Goal: Task Accomplishment & Management: Manage account settings

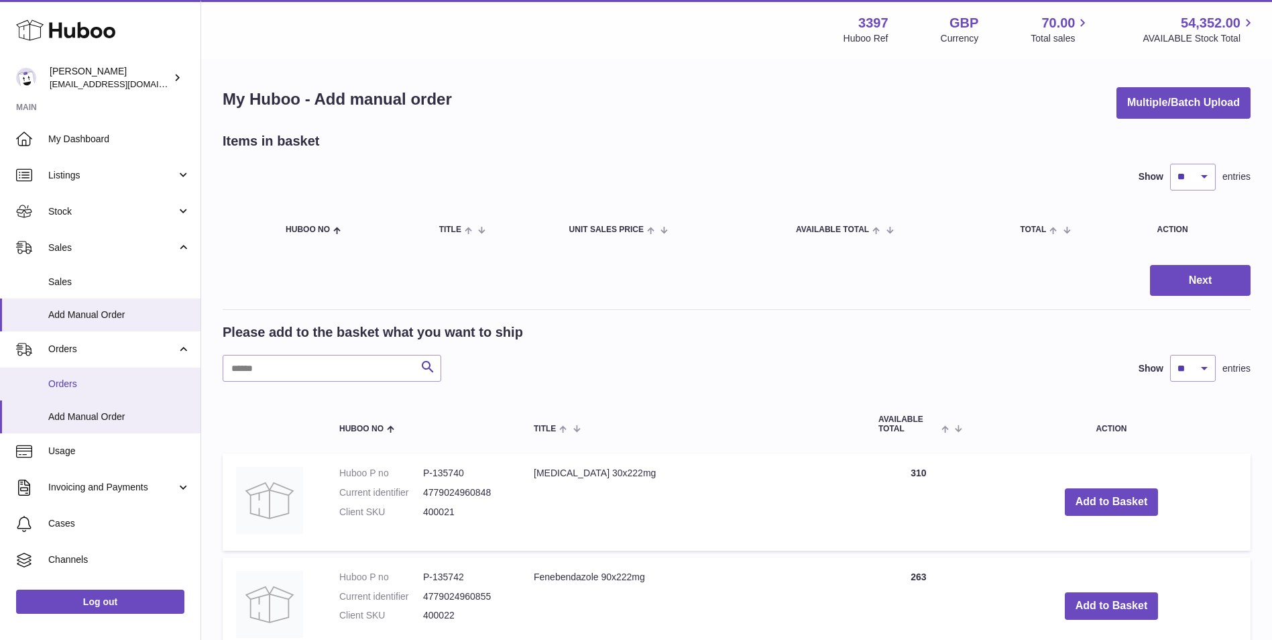
drag, startPoint x: 68, startPoint y: 382, endPoint x: 103, endPoint y: 396, distance: 37.9
click at [66, 374] on span "Orders" at bounding box center [119, 384] width 142 height 13
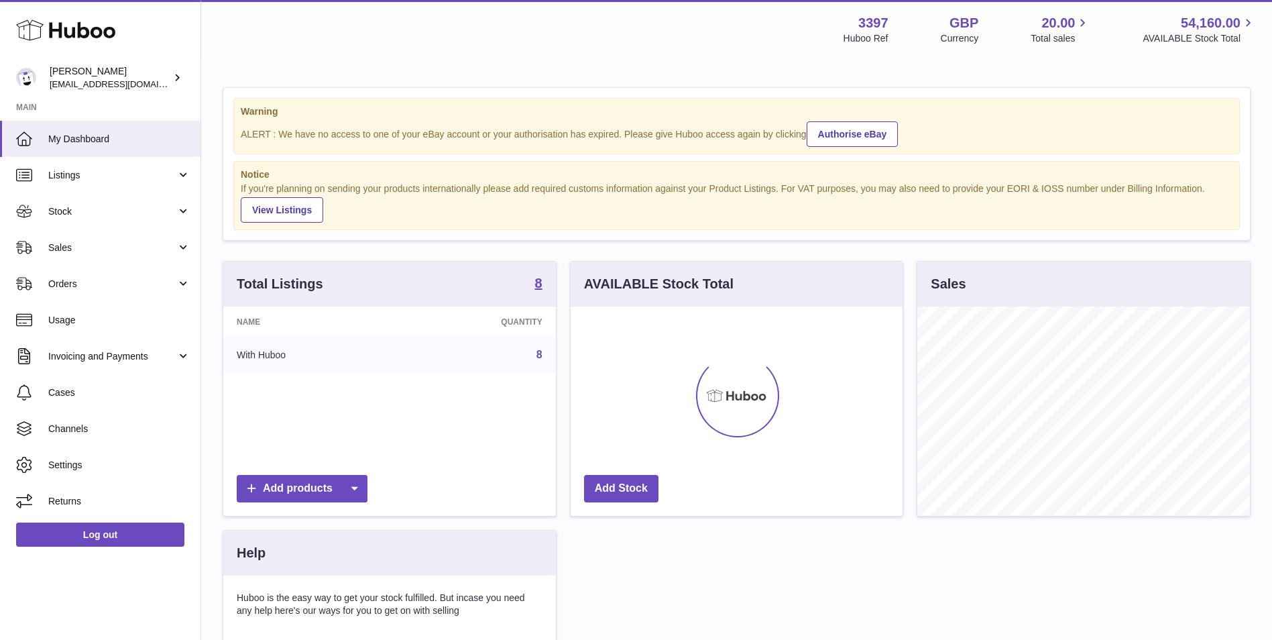
scroll to position [209, 332]
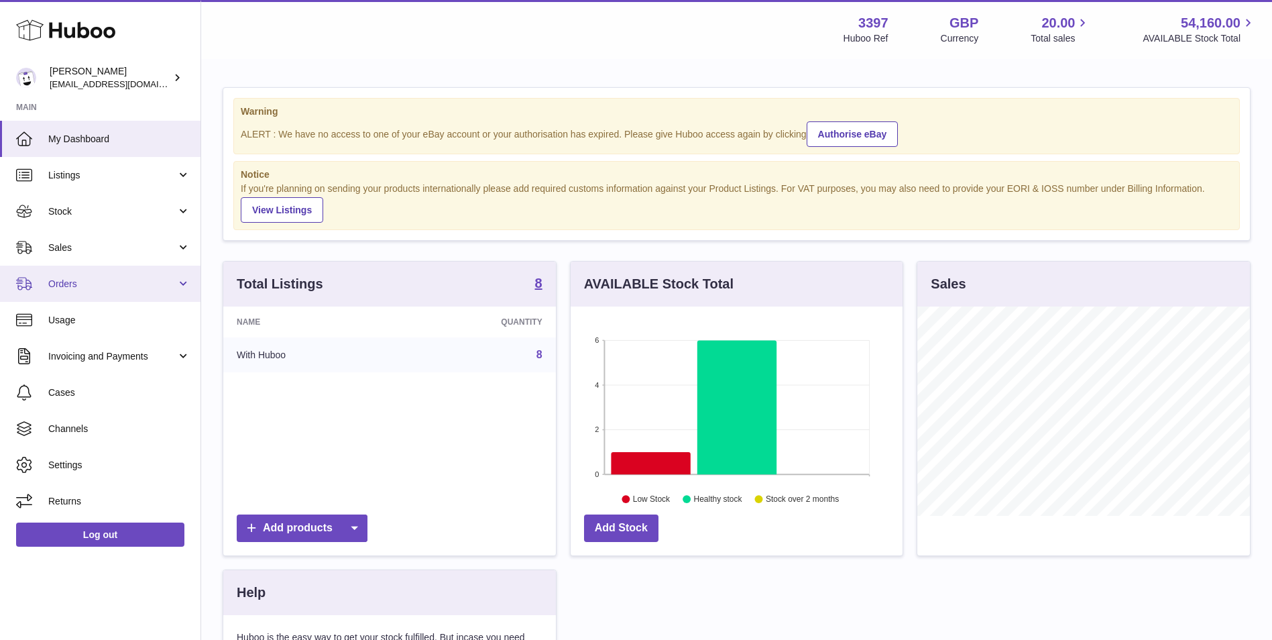
click at [108, 274] on link "Orders" at bounding box center [100, 284] width 201 height 36
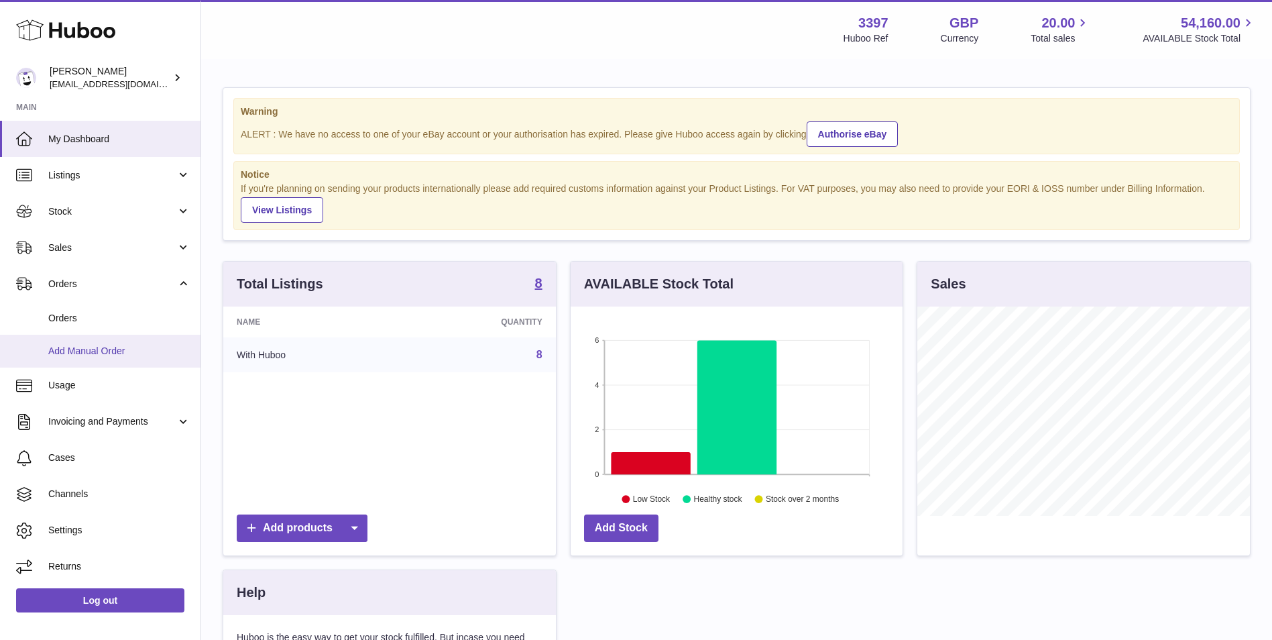
click at [101, 350] on span "Add Manual Order" at bounding box center [119, 351] width 142 height 13
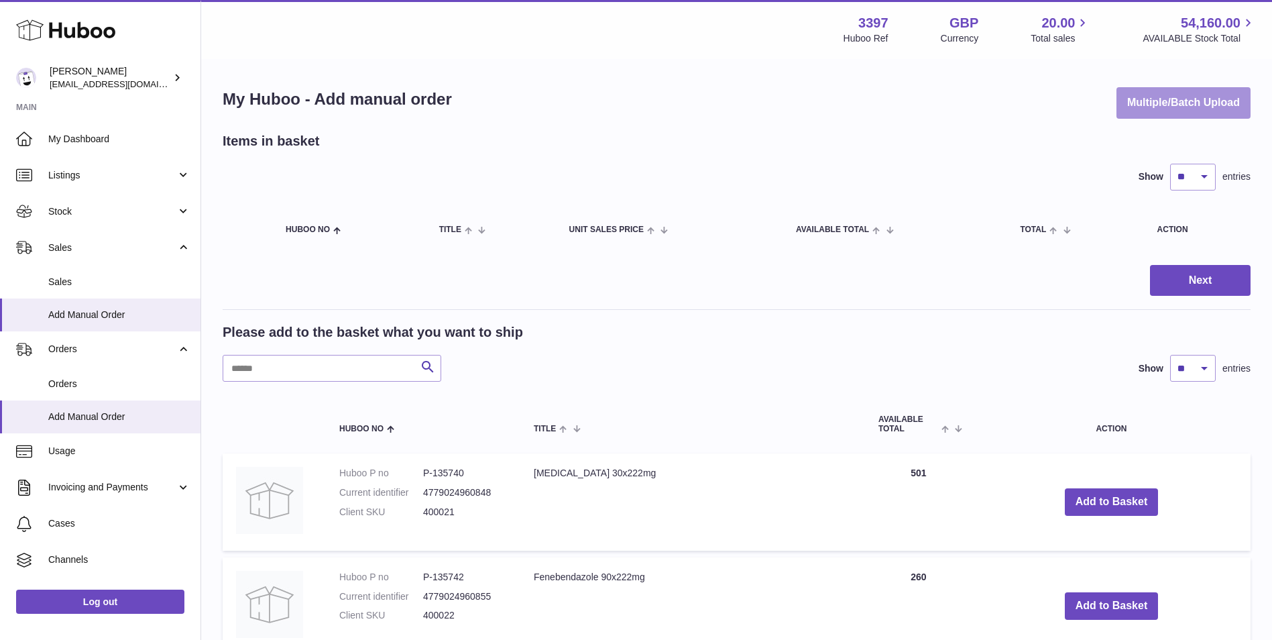
click at [1157, 94] on button "Multiple/Batch Upload" at bounding box center [1184, 103] width 134 height 32
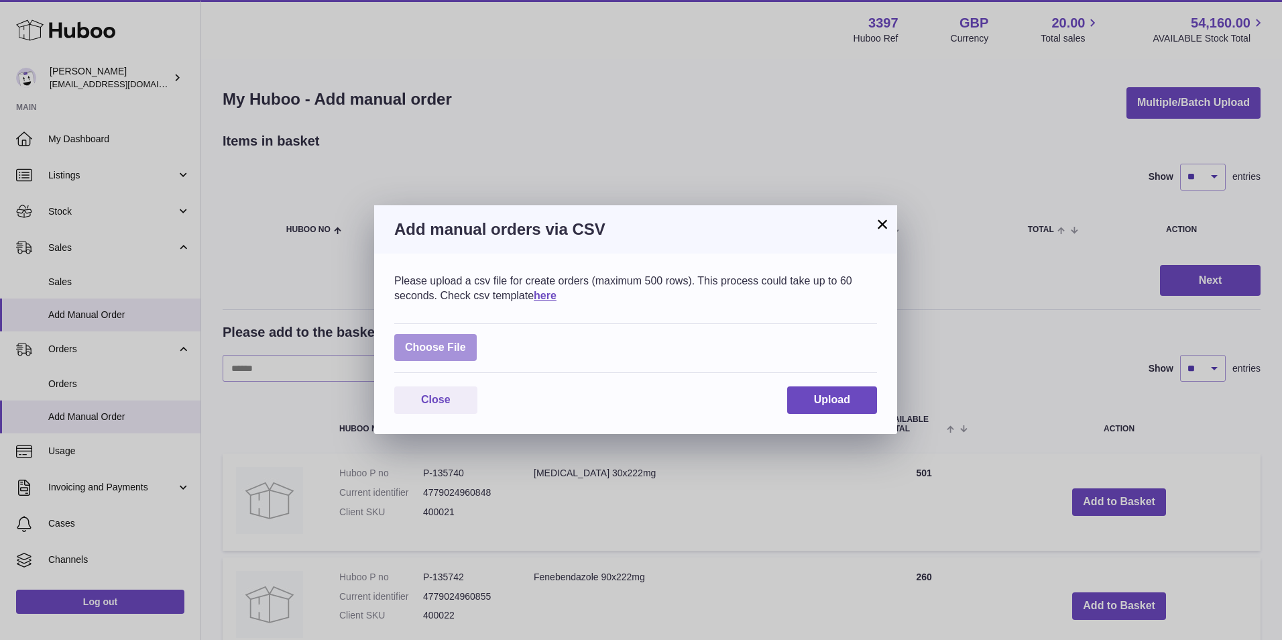
click at [449, 348] on label at bounding box center [435, 348] width 83 height 28
click at [466, 341] on input "file" at bounding box center [466, 341] width 1 height 1
type input "**********"
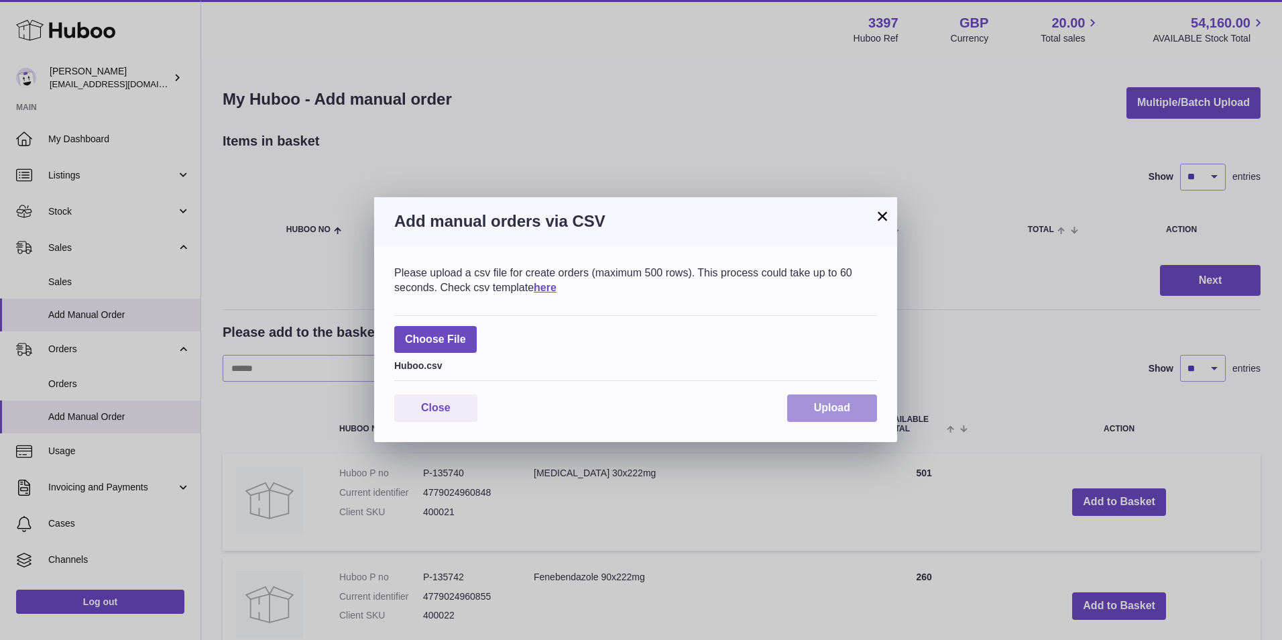
drag, startPoint x: 807, startPoint y: 400, endPoint x: 816, endPoint y: 403, distance: 9.1
click at [806, 408] on button "Upload" at bounding box center [832, 408] width 90 height 28
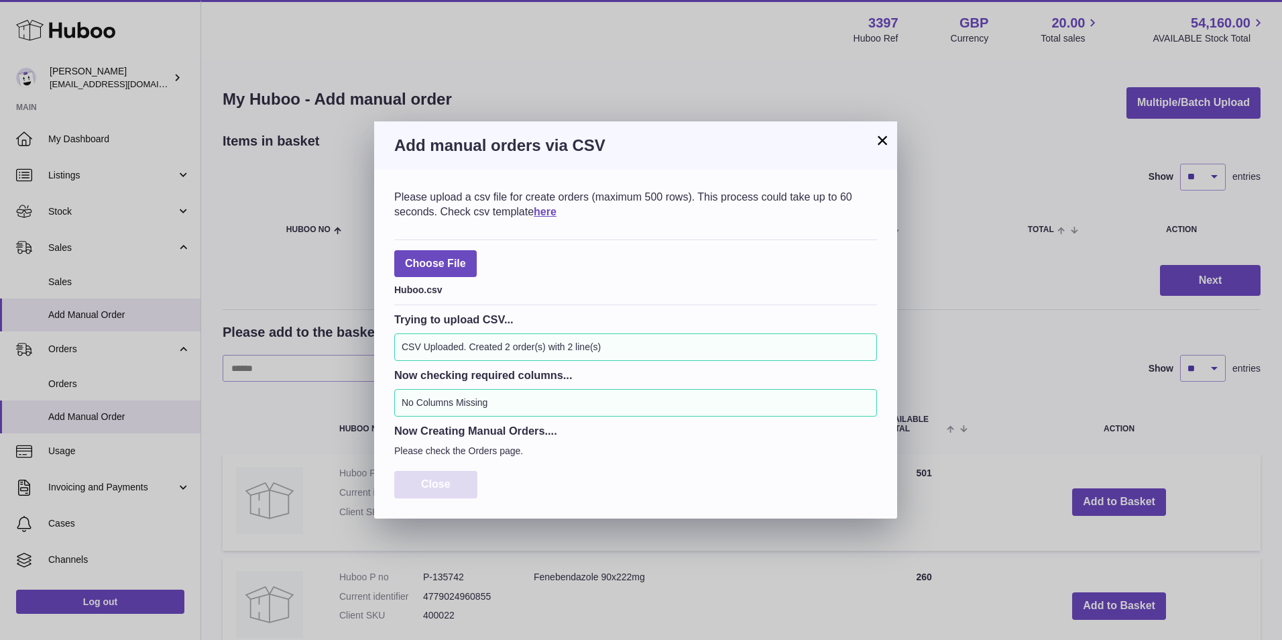
click at [423, 494] on button "Close" at bounding box center [435, 485] width 83 height 28
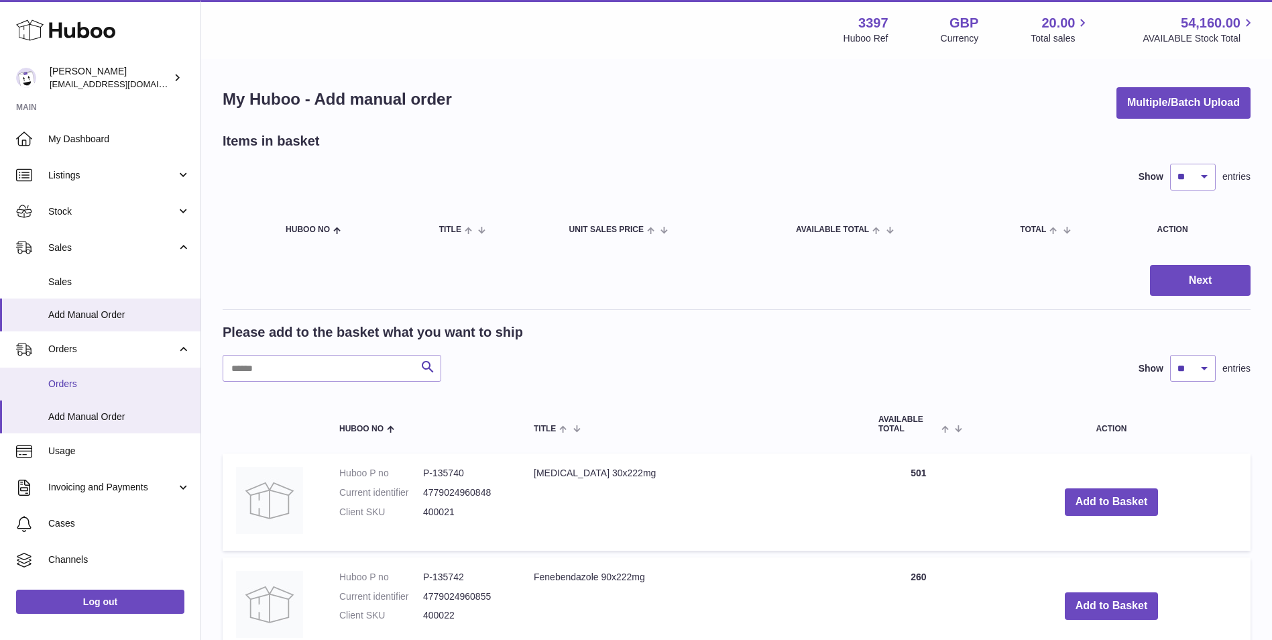
click at [61, 383] on span "Orders" at bounding box center [119, 384] width 142 height 13
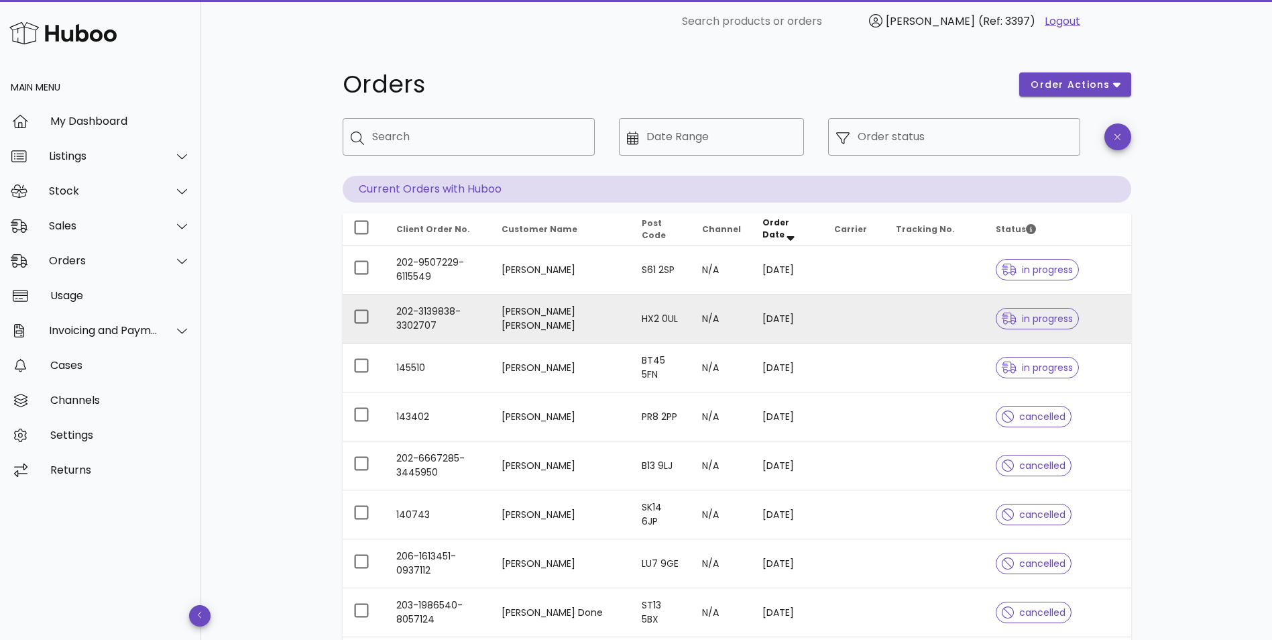
click at [491, 311] on td "202-3139838-3302707" at bounding box center [438, 318] width 105 height 49
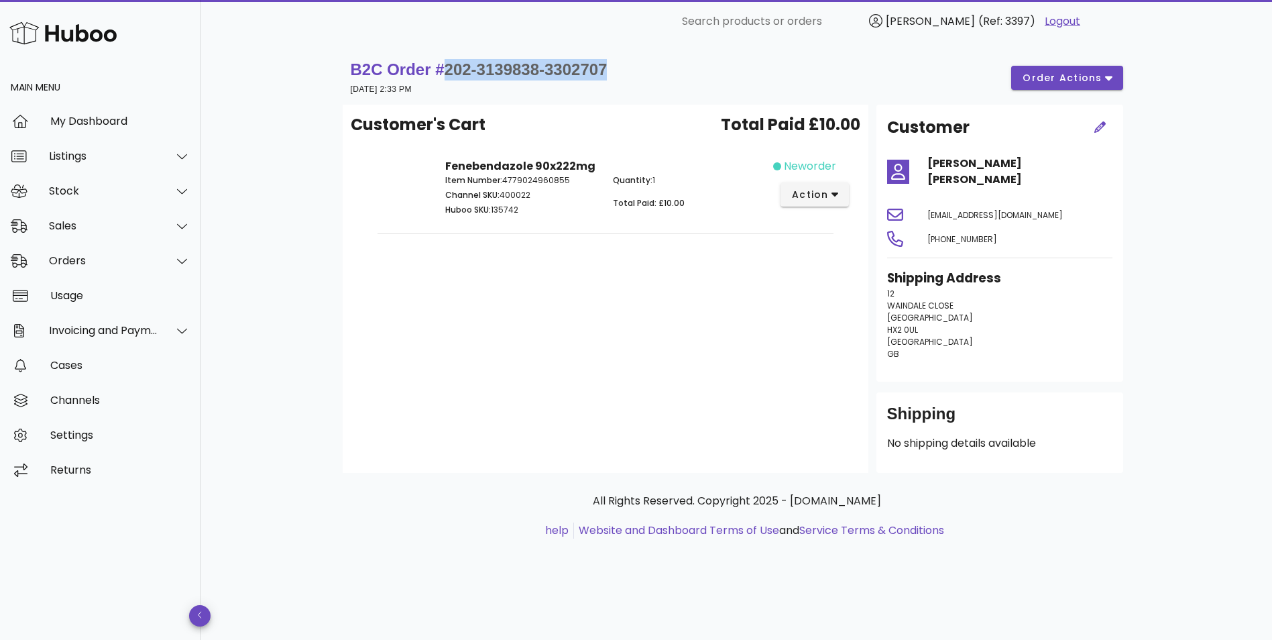
drag, startPoint x: 656, startPoint y: 71, endPoint x: 443, endPoint y: 78, distance: 212.7
click at [443, 78] on div "B2C Order # 202-3139838-3302707 22 September 2025 at 2:33 PM order actions" at bounding box center [737, 78] width 773 height 38
copy span "202-3139838-3302707"
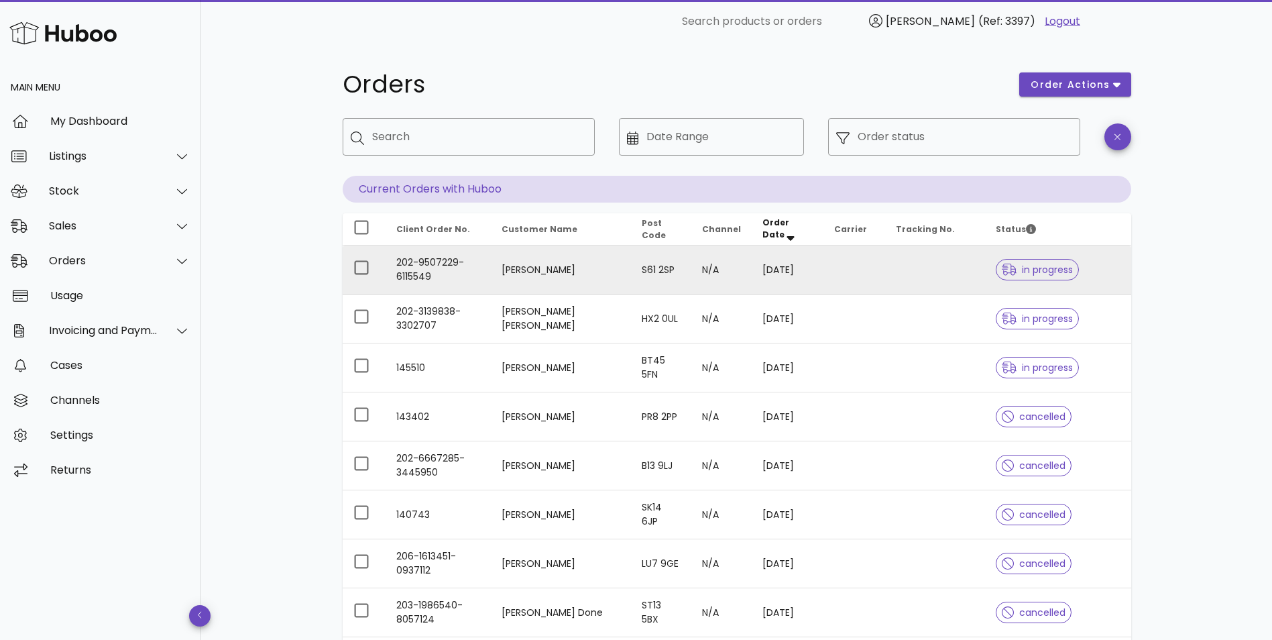
click at [462, 268] on td "202-9507229-6115549" at bounding box center [438, 269] width 105 height 49
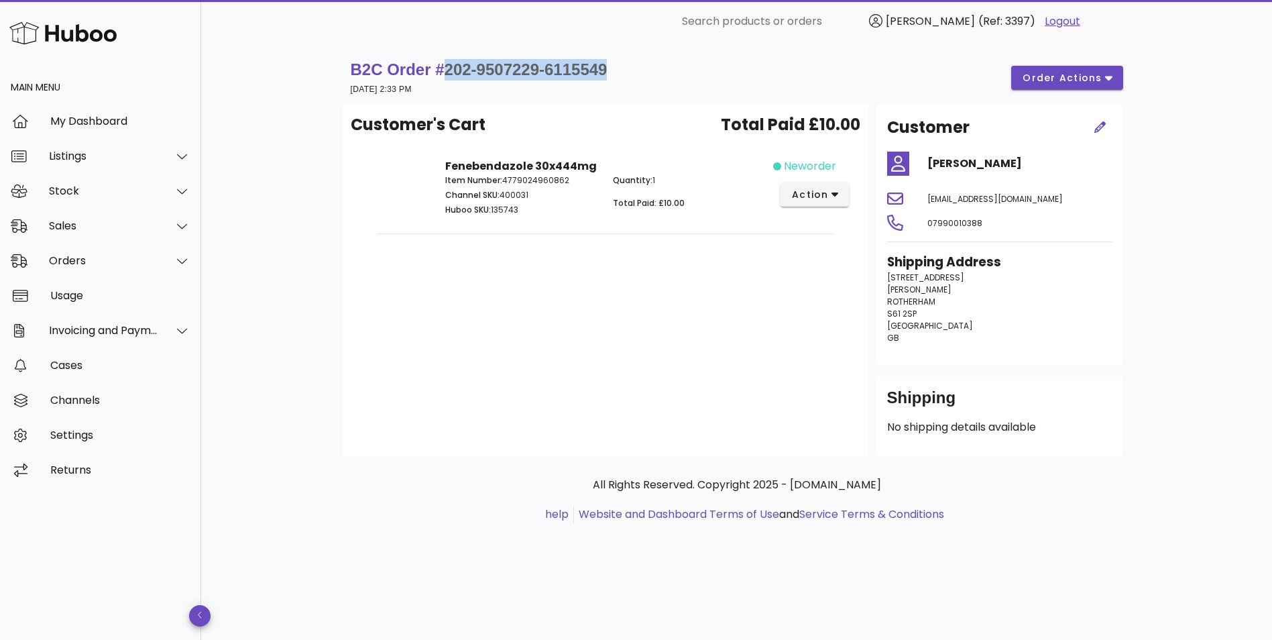
drag, startPoint x: 618, startPoint y: 68, endPoint x: 442, endPoint y: 70, distance: 176.4
click at [442, 70] on div "B2C Order # 202-9507229-6115549 22 September 2025 at 2:33 PM order actions" at bounding box center [737, 78] width 773 height 38
copy span "202-9507229-6115549"
